Goal: Communication & Community: Answer question/provide support

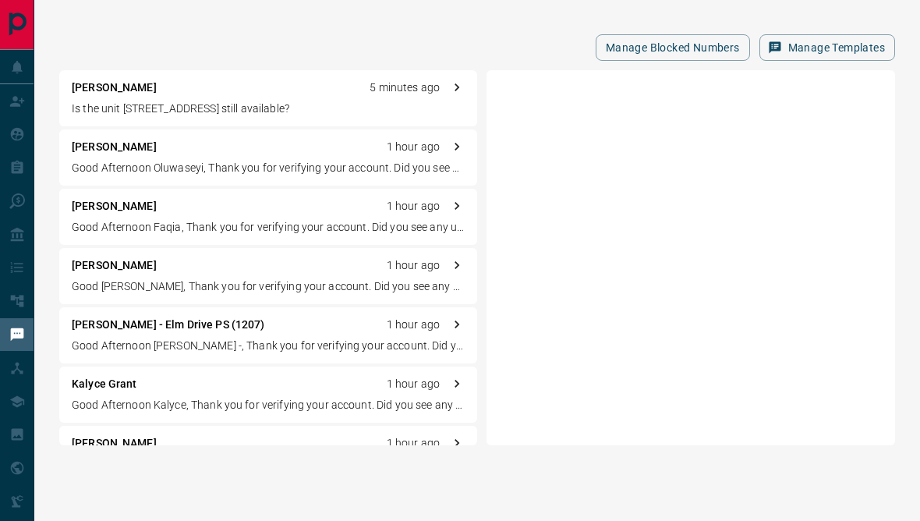
click at [445, 40] on div "Manage Blocked Numbers Manage Templates" at bounding box center [477, 47] width 836 height 27
click at [311, 117] on div "[PERSON_NAME] 5 minutes ago Is the unit [STREET_ADDRESS] still available?" at bounding box center [268, 98] width 418 height 56
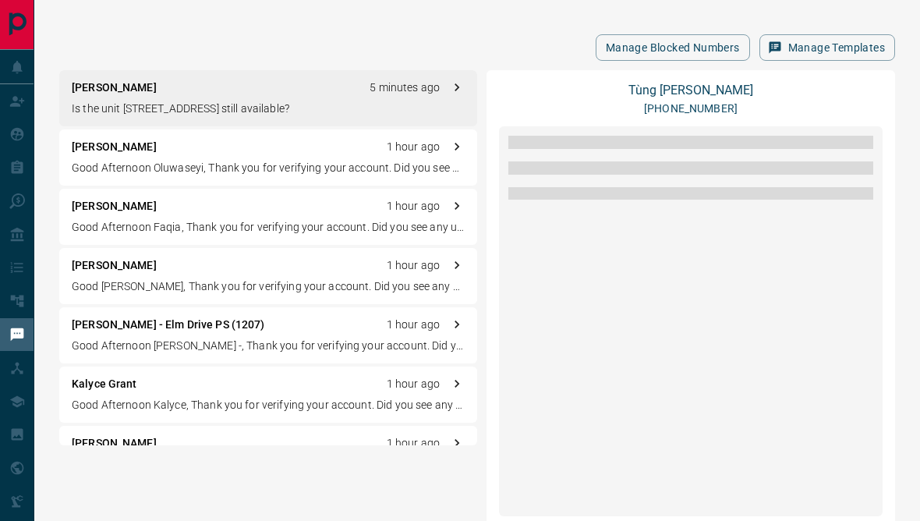
scroll to position [562, 0]
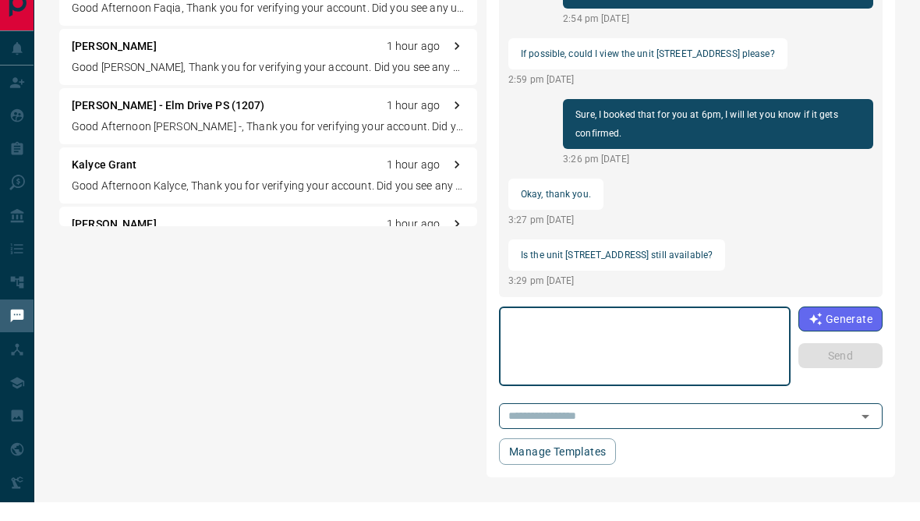
click at [584, 264] on p "Is the unit [STREET_ADDRESS] still available?" at bounding box center [617, 273] width 192 height 19
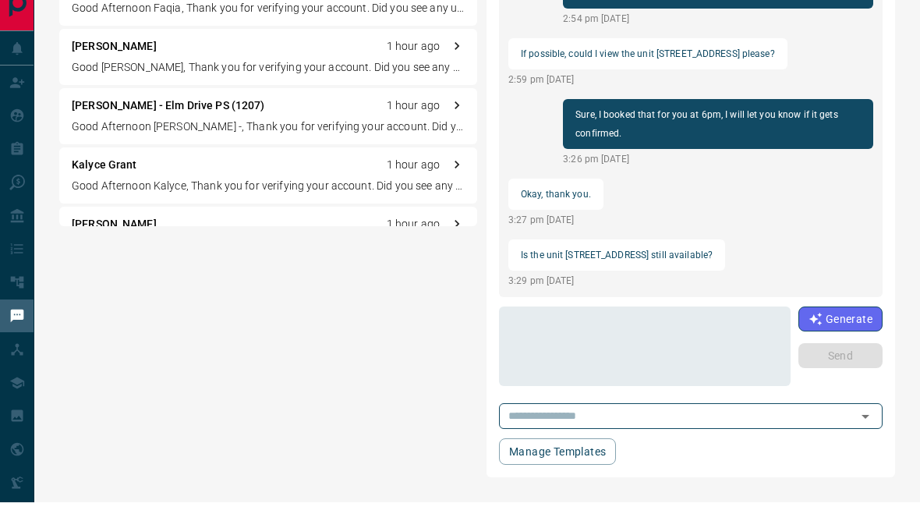
scroll to position [166, 0]
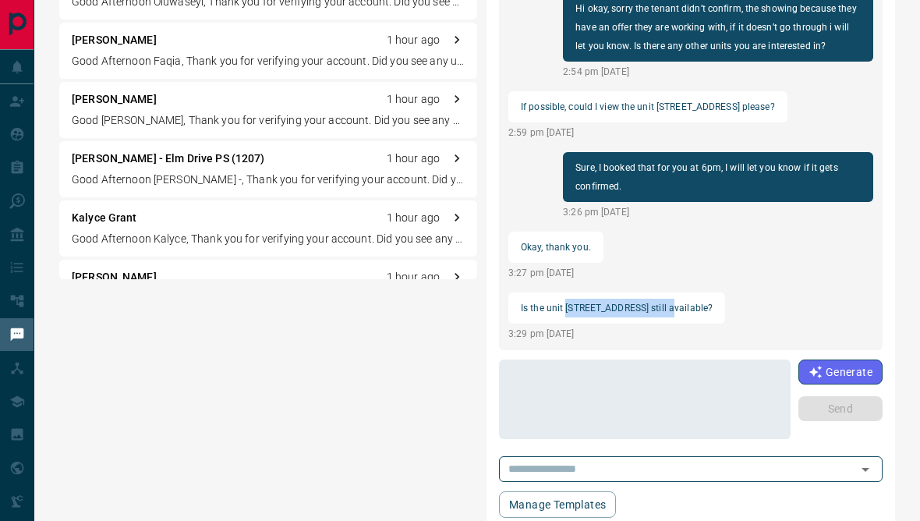
copy p "[STREET_ADDRESS]"
click at [710, 410] on textarea at bounding box center [645, 400] width 270 height 66
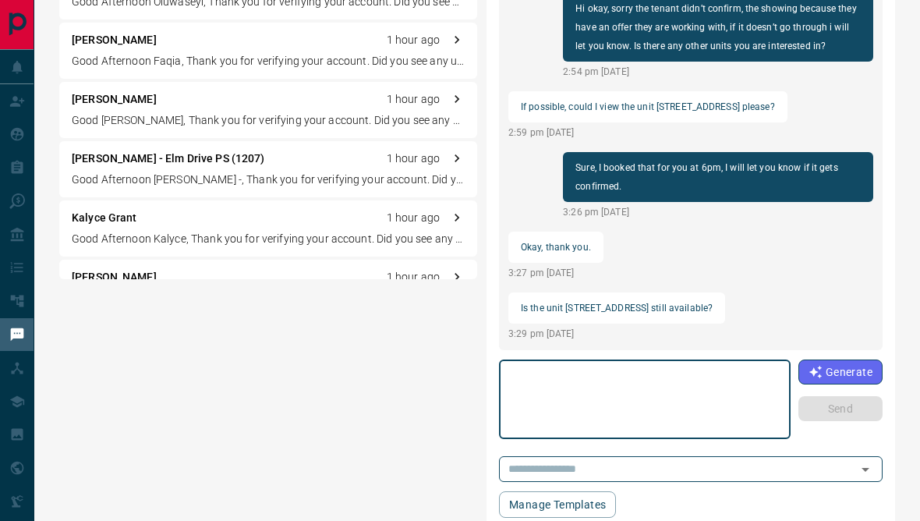
scroll to position [562, 0]
click at [714, 397] on textarea at bounding box center [645, 400] width 270 height 66
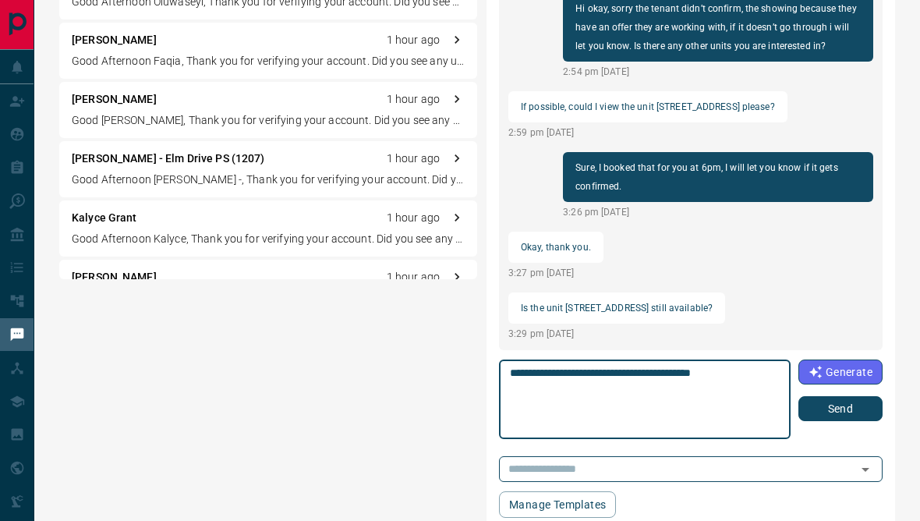
click at [577, 371] on textarea "**********" at bounding box center [644, 400] width 268 height 66
click at [553, 377] on textarea "**********" at bounding box center [644, 400] width 268 height 66
type textarea "**********"
click at [854, 417] on button "Send" at bounding box center [841, 408] width 84 height 25
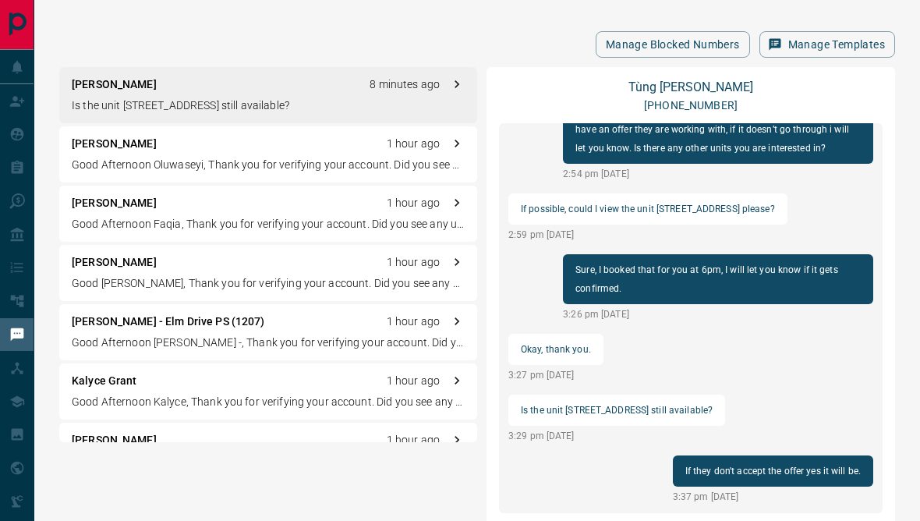
scroll to position [0, 0]
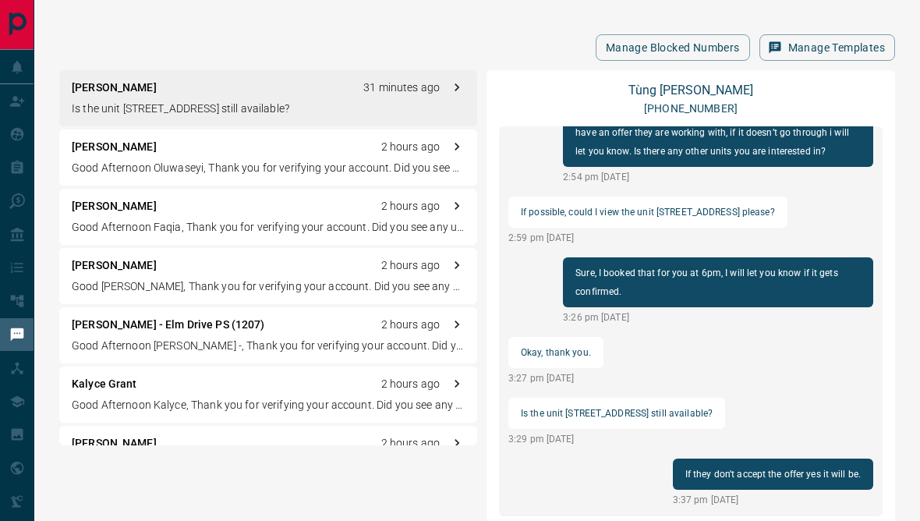
click at [351, 110] on p "Is the unit 504-455 Charlton Avenue E still available?" at bounding box center [268, 109] width 393 height 16
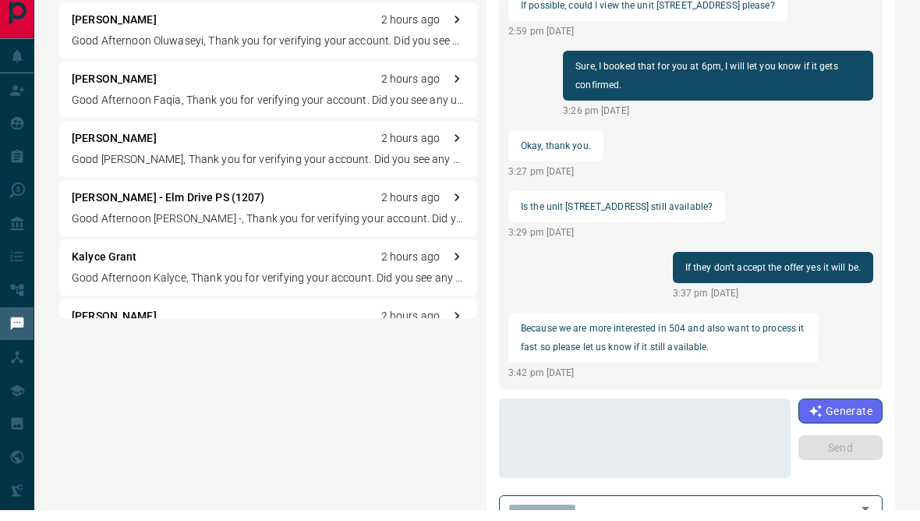
scroll to position [115, 0]
click at [683, 449] on textarea at bounding box center [644, 450] width 268 height 66
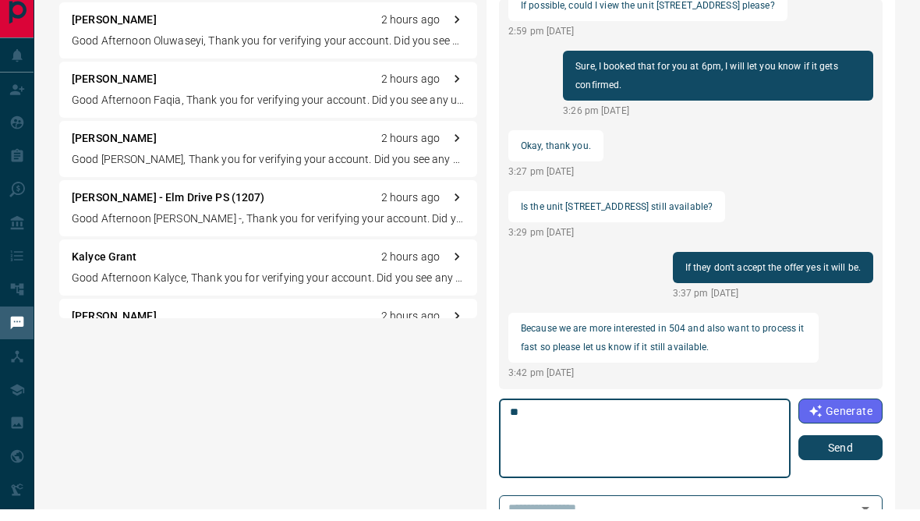
type textarea "*"
type textarea "**********"
click at [857, 457] on button "Send" at bounding box center [841, 459] width 84 height 25
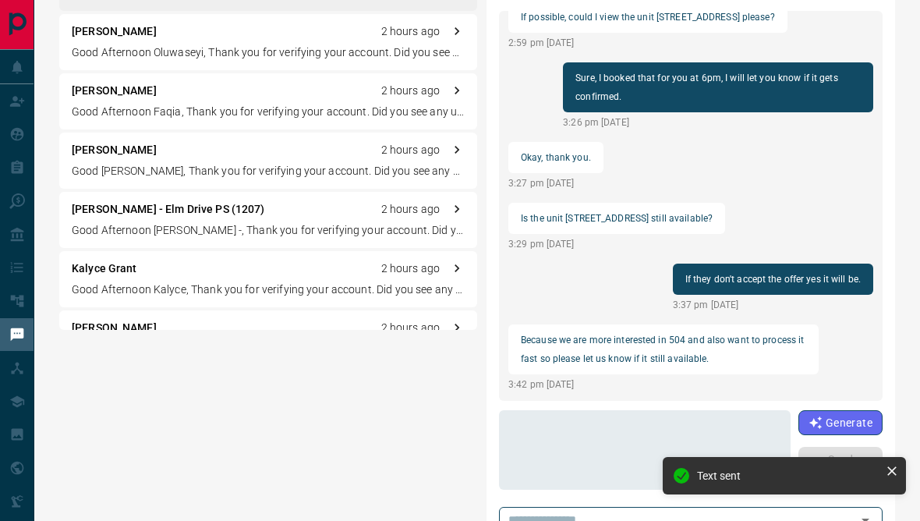
scroll to position [763, 0]
